Goal: Book appointment/travel/reservation

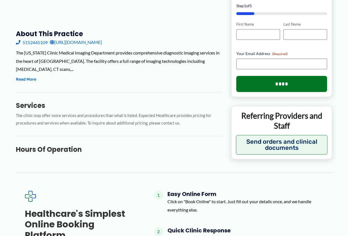
scroll to position [458, 0]
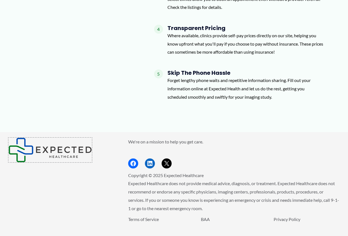
click at [50, 138] on img "Footer Widget 1" at bounding box center [50, 150] width 84 height 25
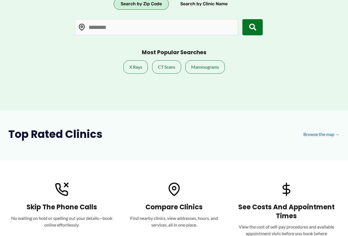
scroll to position [142, 0]
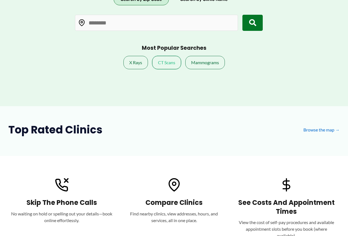
click at [166, 62] on link "CT Scans" at bounding box center [166, 62] width 29 height 13
